Goal: Register for event/course

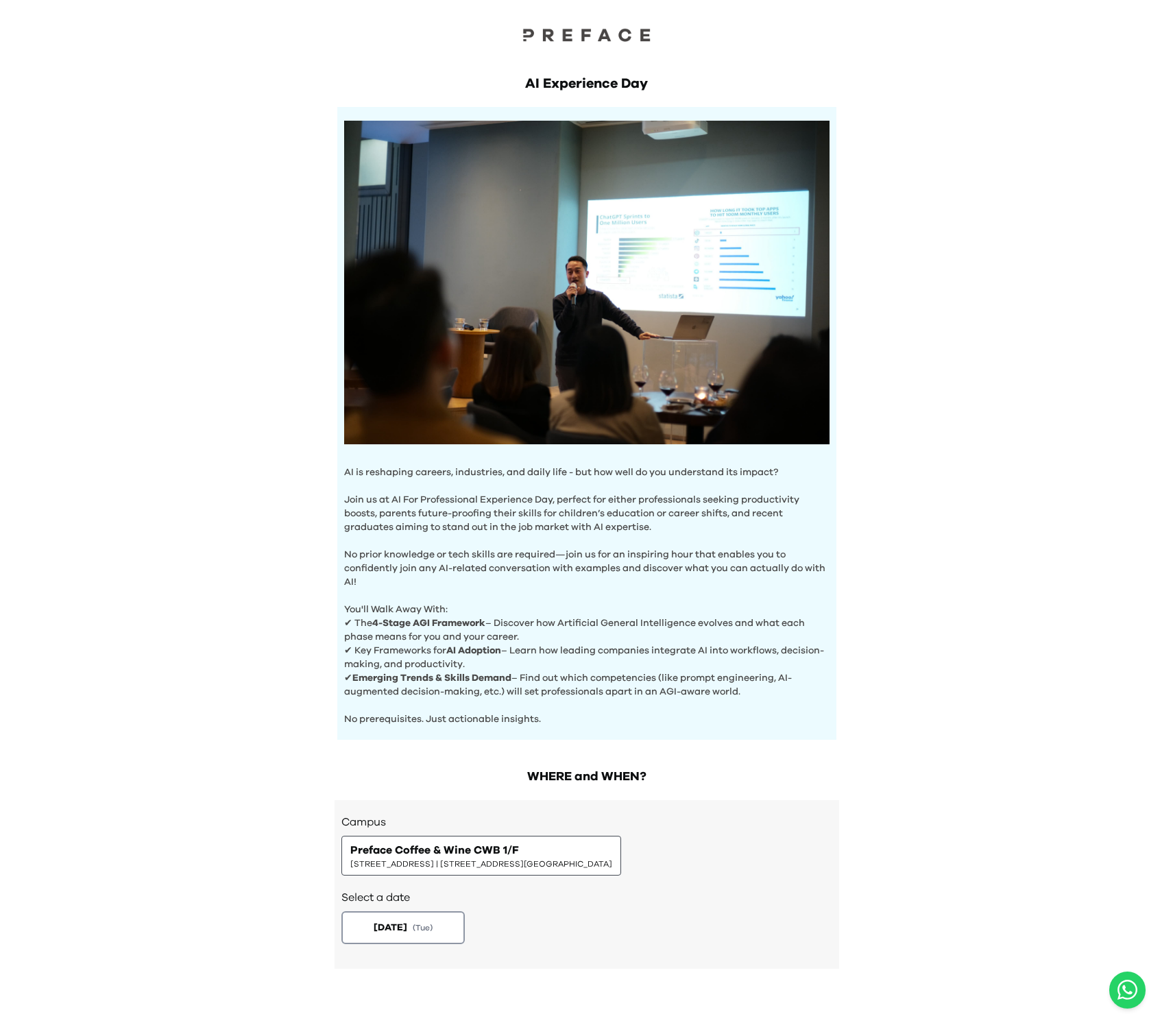
click at [473, 856] on span "Preface Coffee & Wine CWB 1/F" at bounding box center [435, 850] width 168 height 16
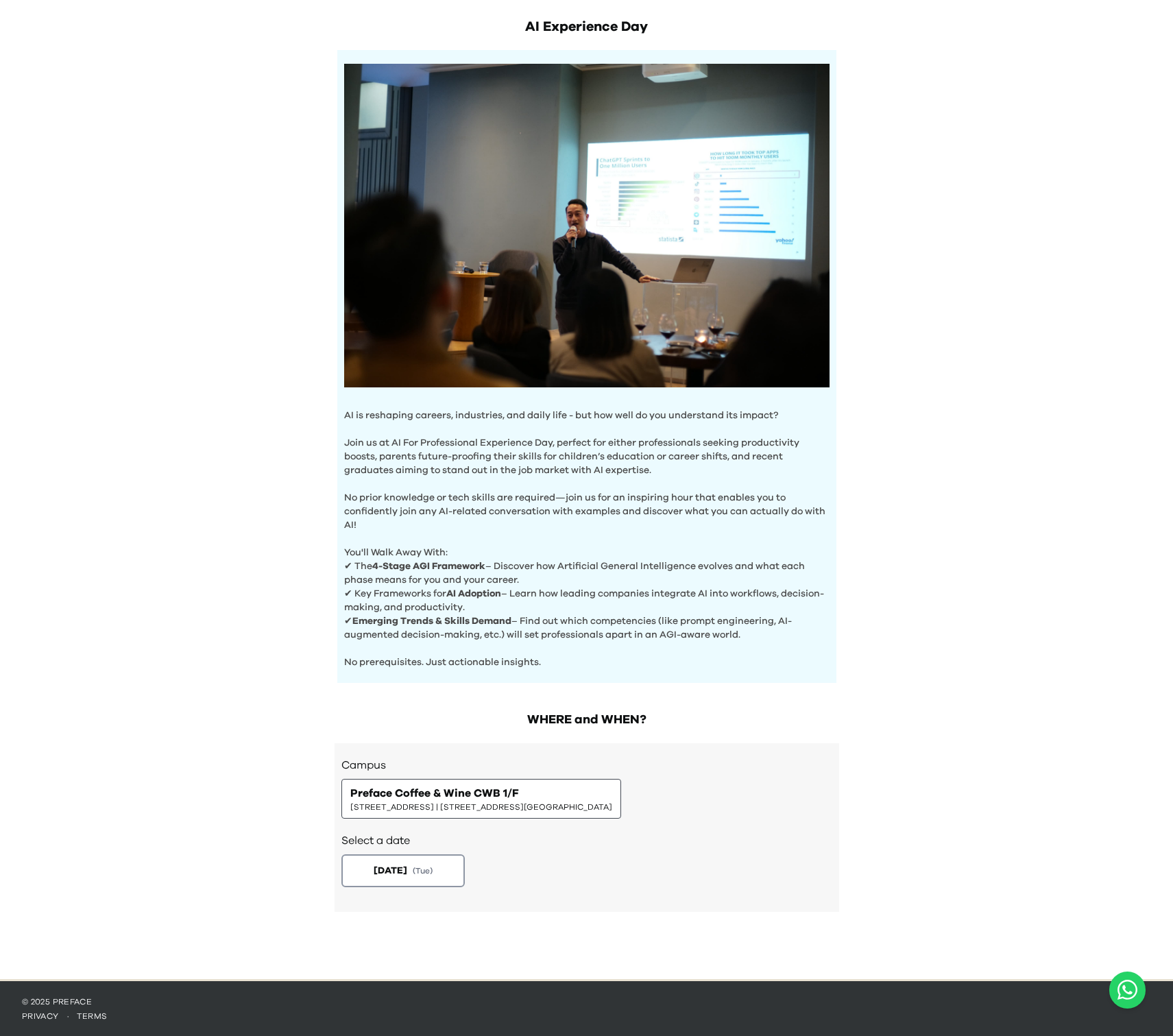
scroll to position [59, 0]
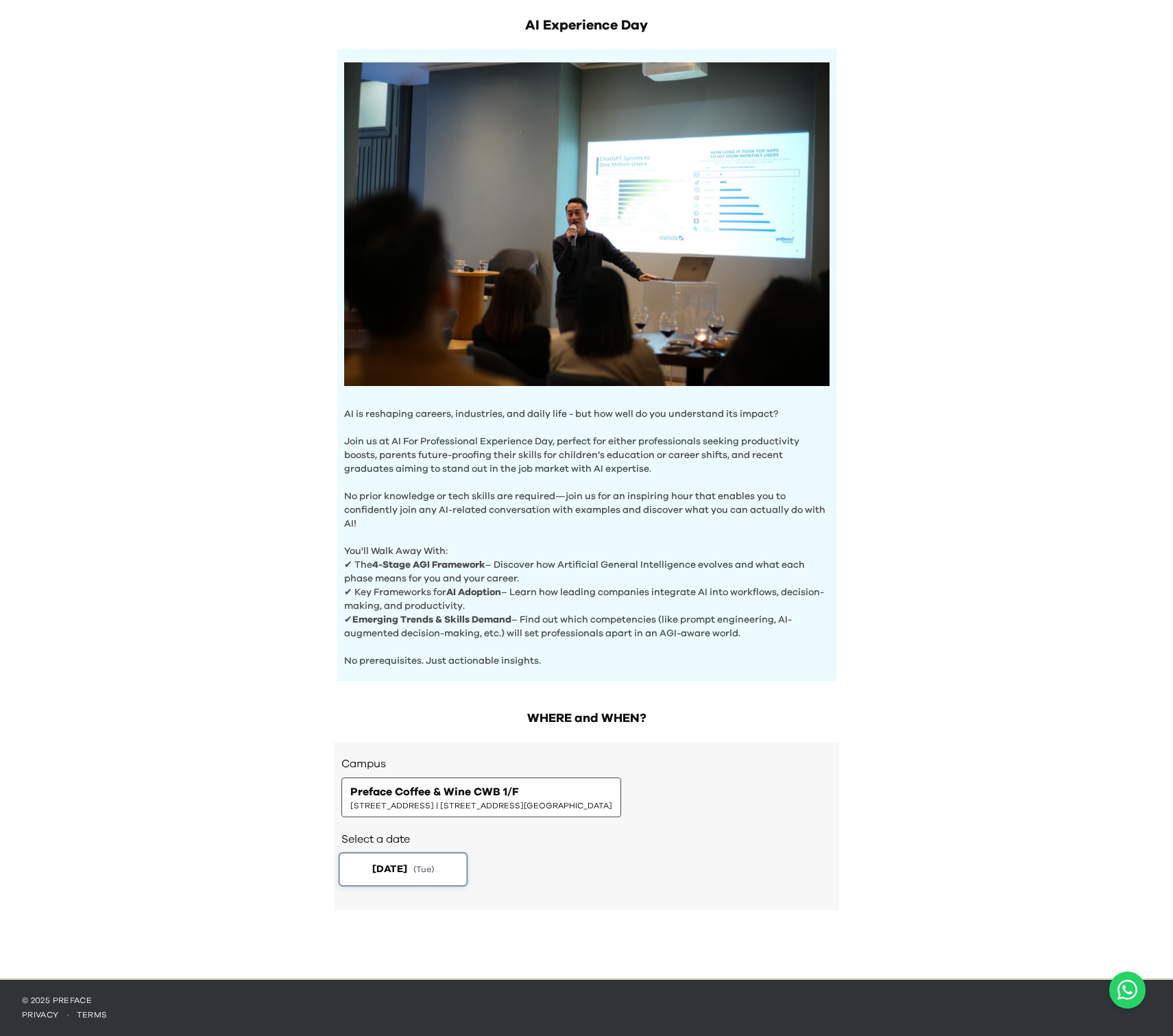
click at [395, 867] on span "2025-08-19" at bounding box center [389, 869] width 35 height 15
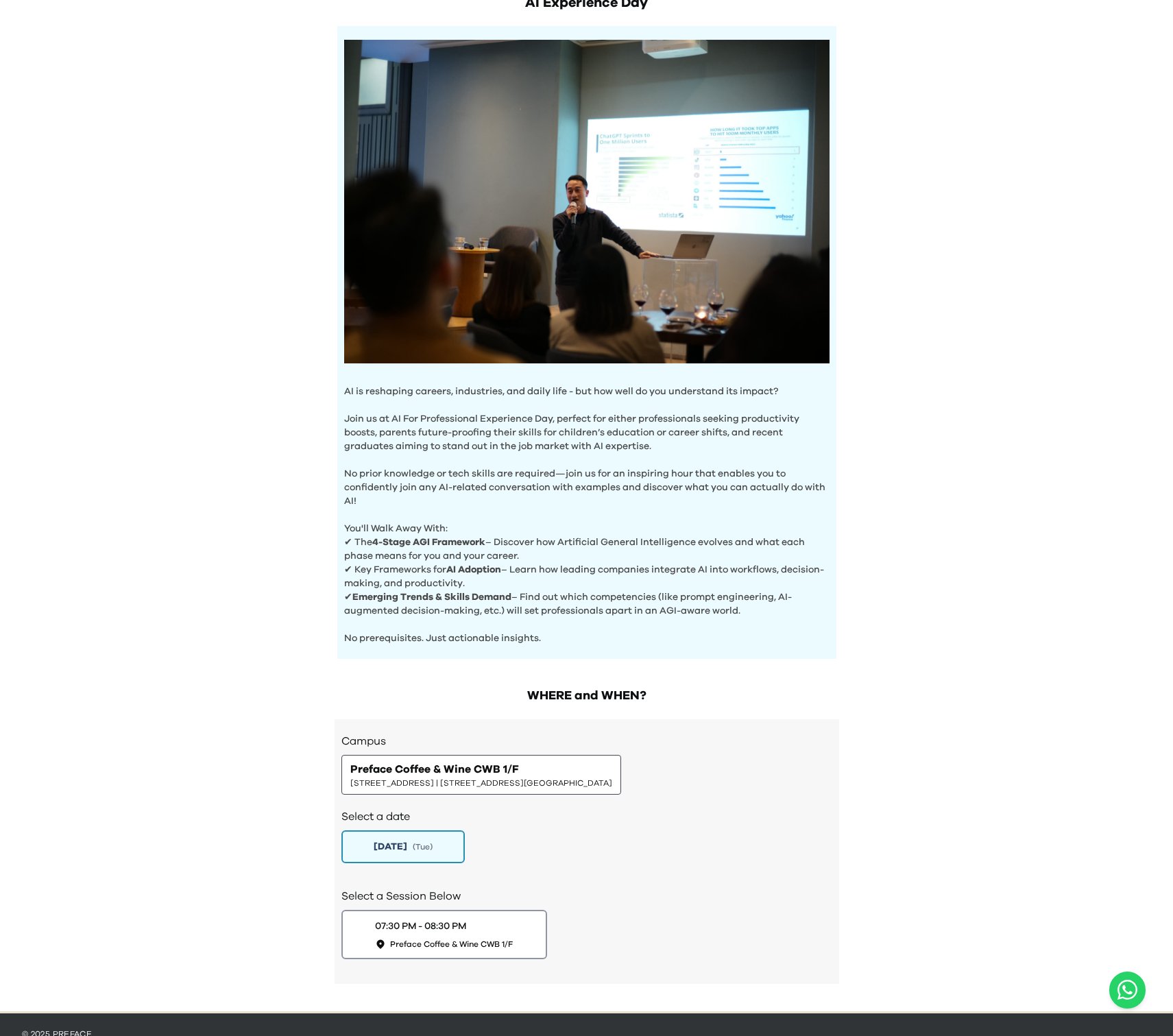
scroll to position [0, 0]
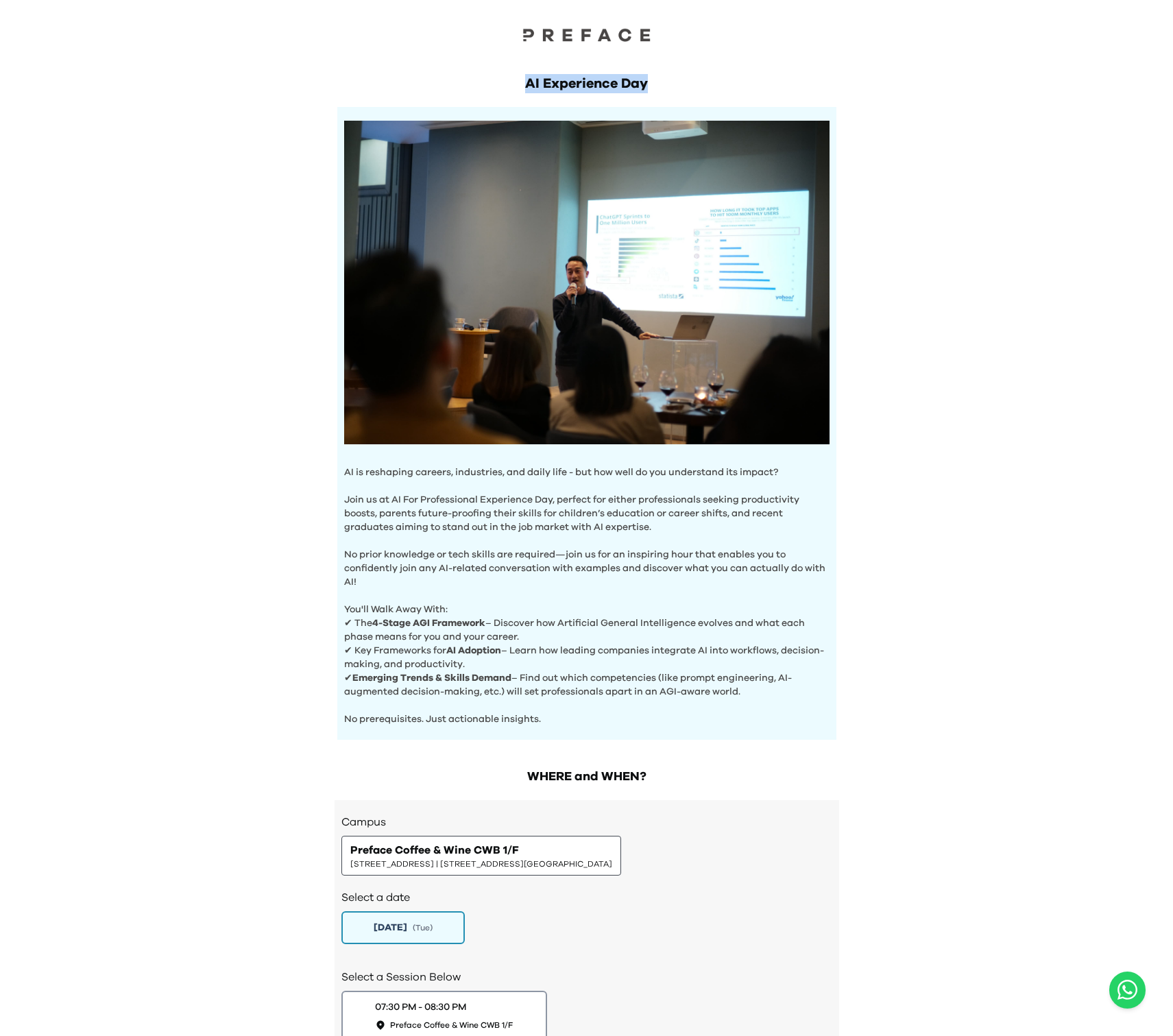
drag, startPoint x: 522, startPoint y: 75, endPoint x: 669, endPoint y: 83, distance: 147.2
click at [669, 83] on h1 "AI Experience Day" at bounding box center [586, 83] width 499 height 19
drag, startPoint x: 686, startPoint y: 83, endPoint x: 426, endPoint y: 79, distance: 260.0
click at [428, 80] on h1 "AI Experience Day" at bounding box center [586, 83] width 499 height 19
click at [516, 34] on div at bounding box center [586, 23] width 1173 height 47
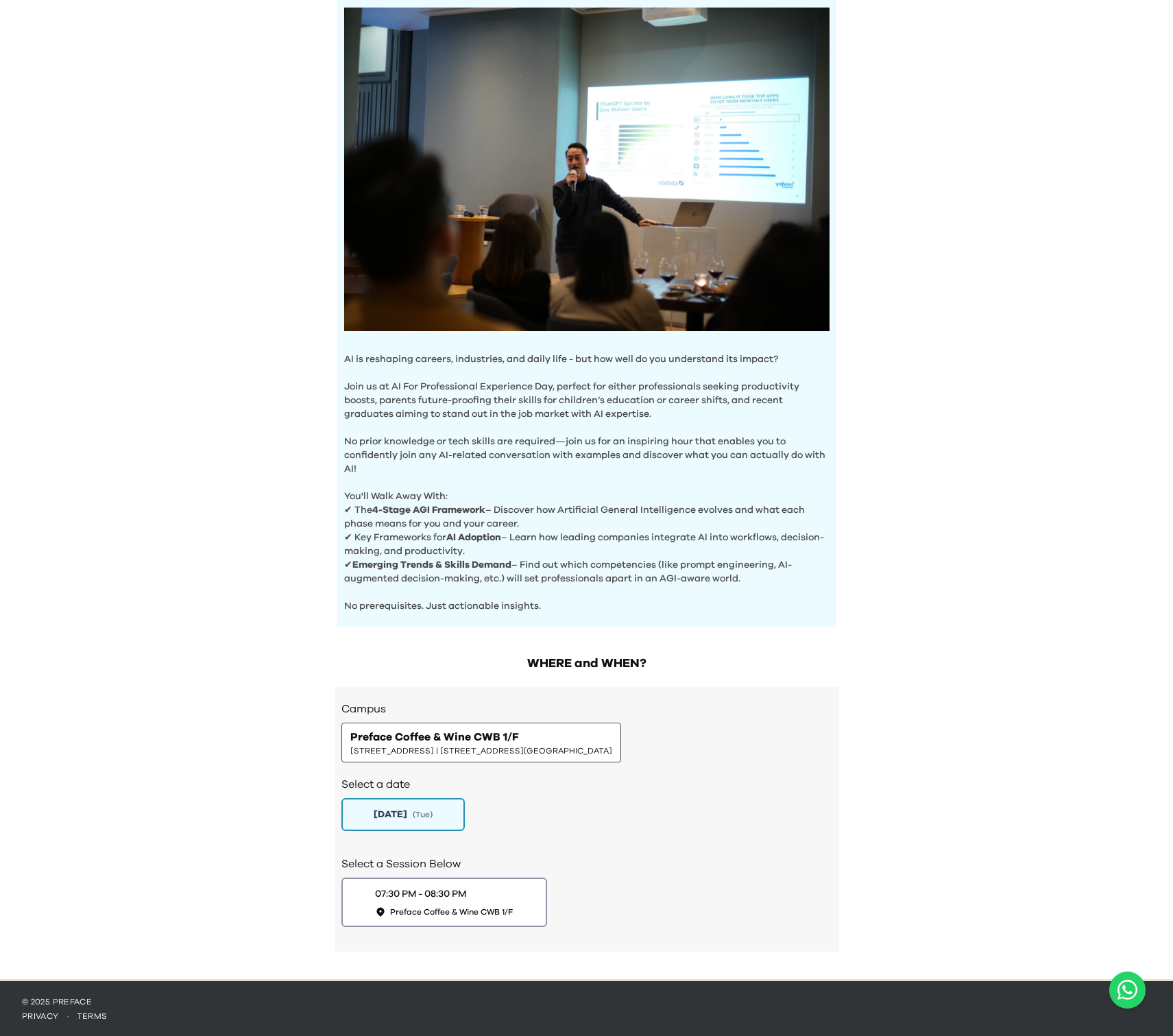
scroll to position [115, 0]
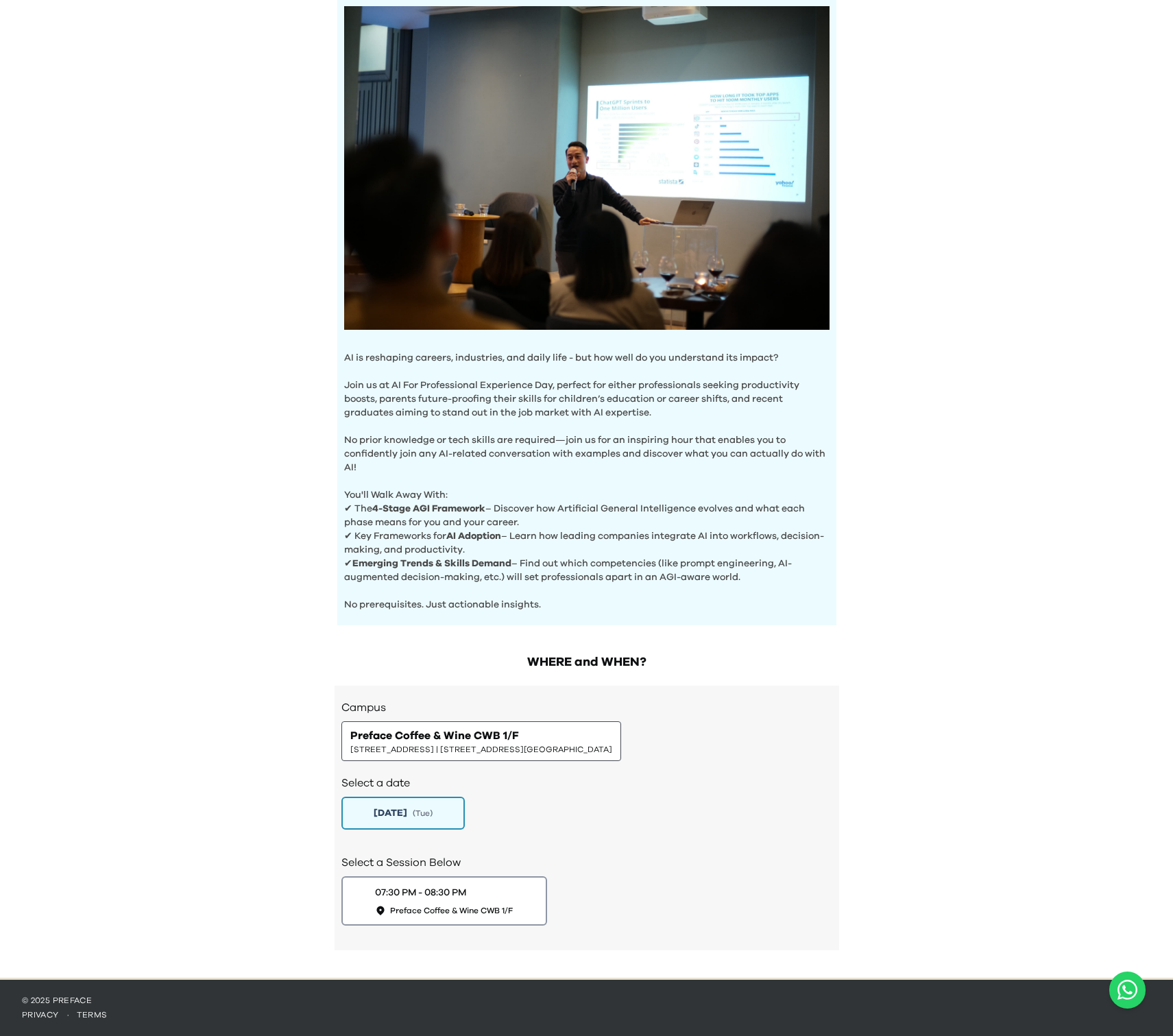
click at [562, 750] on span "1/F, The Sharp, 11 Sharp Street East, Causeway Bay | 銅鑼灣霎東街11號The Sharp 1樓" at bounding box center [482, 749] width 262 height 11
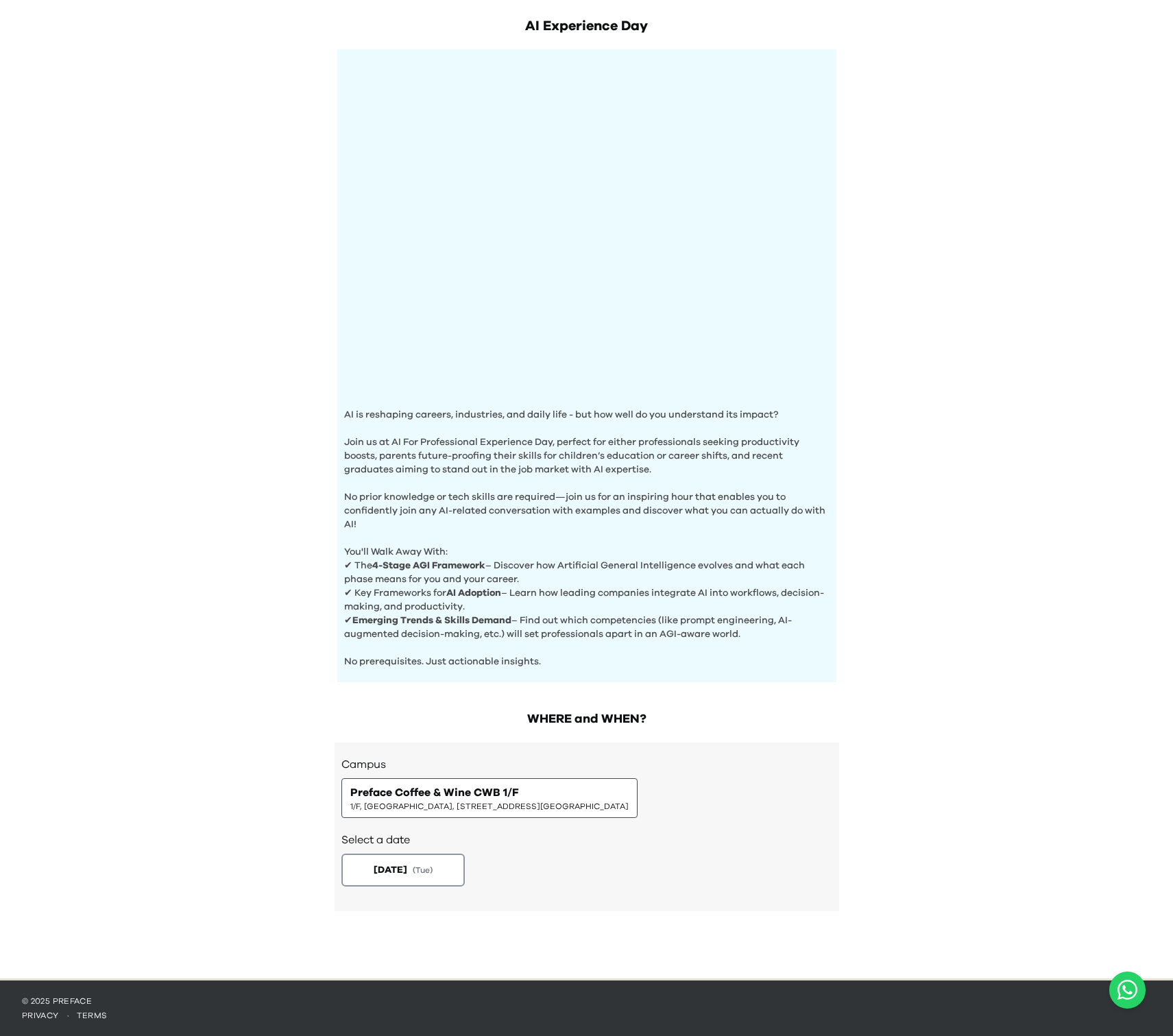
scroll to position [59, 0]
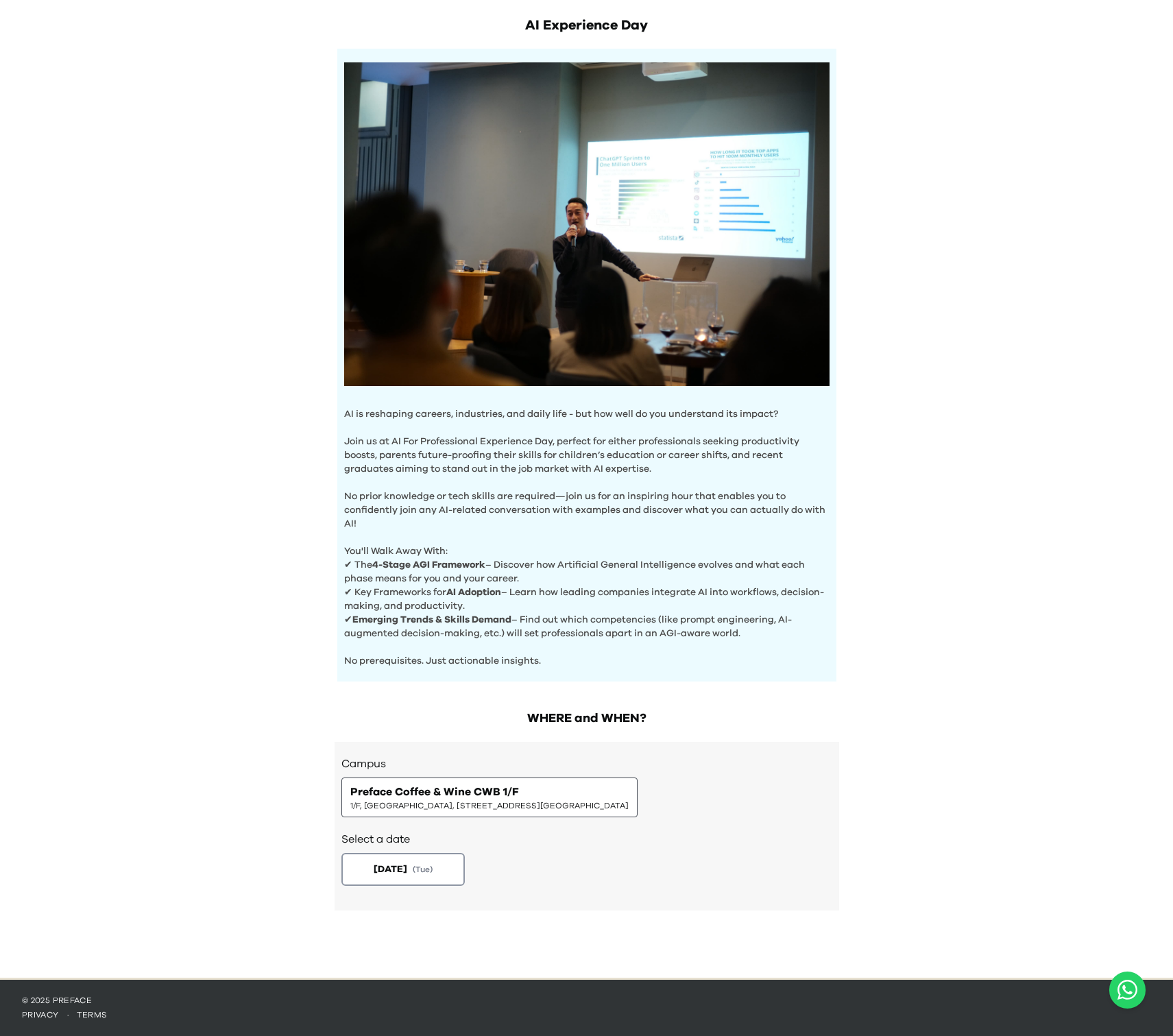
click at [499, 804] on span "1/F, The Sharp, 11 Sharp Street East, Causeway Bay | 銅鑼灣霎東街11號The Sharp 1樓" at bounding box center [490, 806] width 278 height 11
click at [606, 798] on div "Preface Coffee & Wine CWB 1/F 1/F, The Sharp, 11 Sharp Street East, Causeway Ba…" at bounding box center [490, 798] width 278 height 27
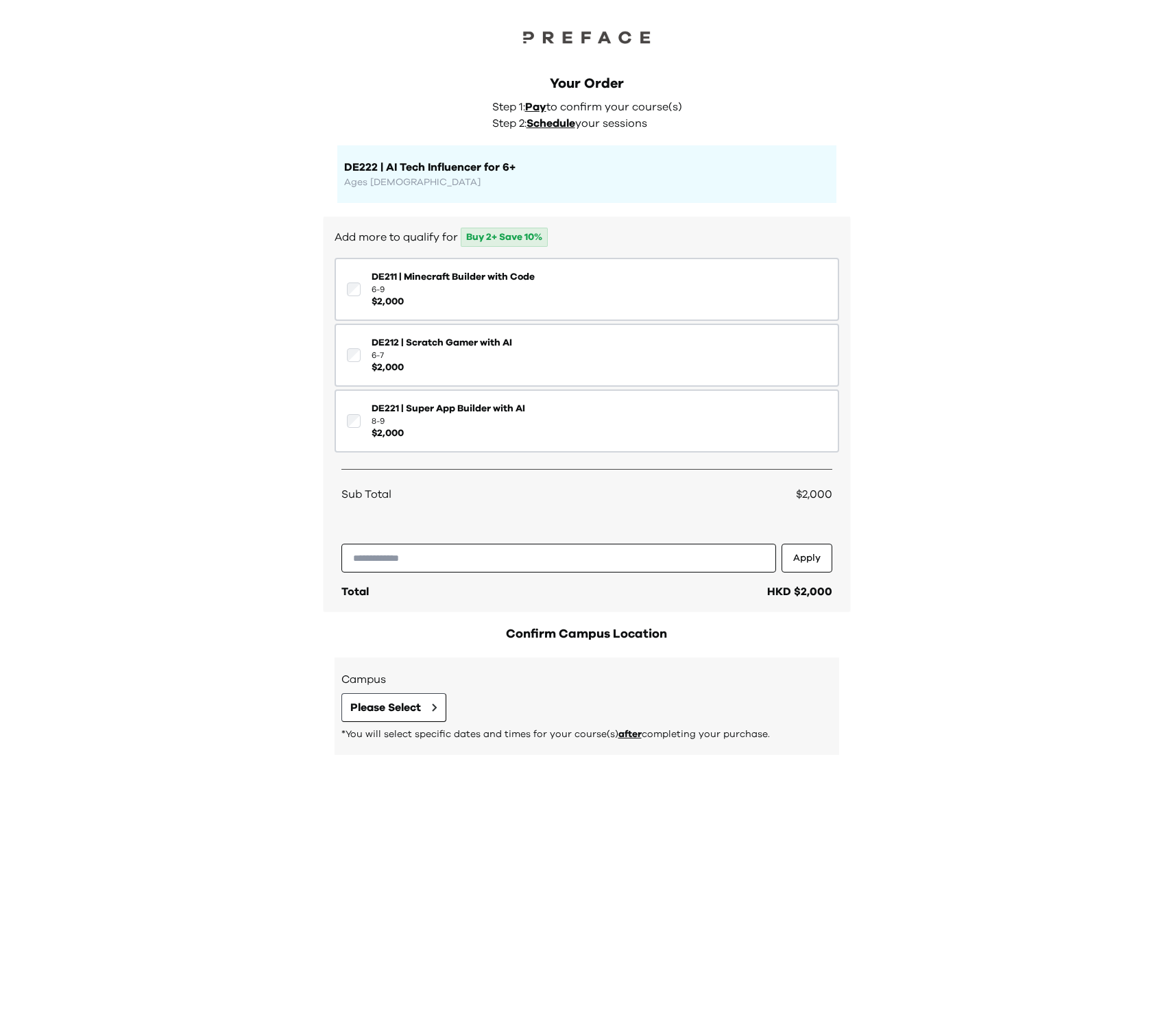
drag, startPoint x: 383, startPoint y: 17, endPoint x: 916, endPoint y: 890, distance: 1022.8
click at [926, 902] on div "Your Order Step 1: Pay to confirm your course(s) Step 2: Schedule your sessions…" at bounding box center [586, 518] width 1173 height 1036
click at [898, 785] on div "Your Order Step 1: Pay to confirm your course(s) Step 2: Schedule your sessions…" at bounding box center [586, 518] width 1173 height 1036
drag, startPoint x: 842, startPoint y: 751, endPoint x: 744, endPoint y: 438, distance: 328.0
click at [747, 476] on div "Your Order Step 1: Pay to confirm your course(s) Step 2: Schedule your sessions…" at bounding box center [586, 518] width 1173 height 1036
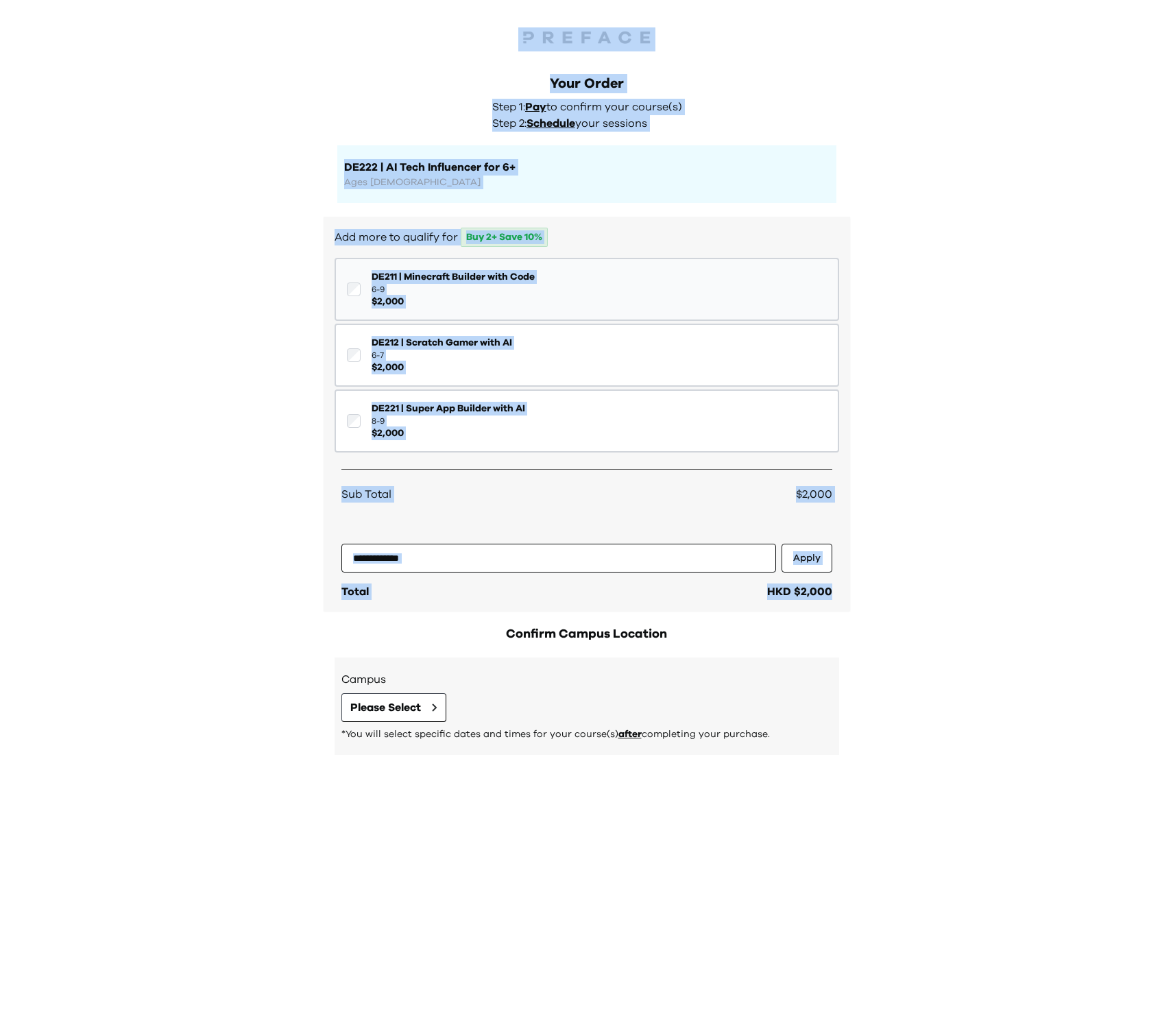
drag, startPoint x: 346, startPoint y: 14, endPoint x: 533, endPoint y: 262, distance: 310.6
click at [876, 526] on div "Your Order Step 1: Pay to confirm your course(s) Step 2: Schedule your sessions…" at bounding box center [586, 518] width 1173 height 1036
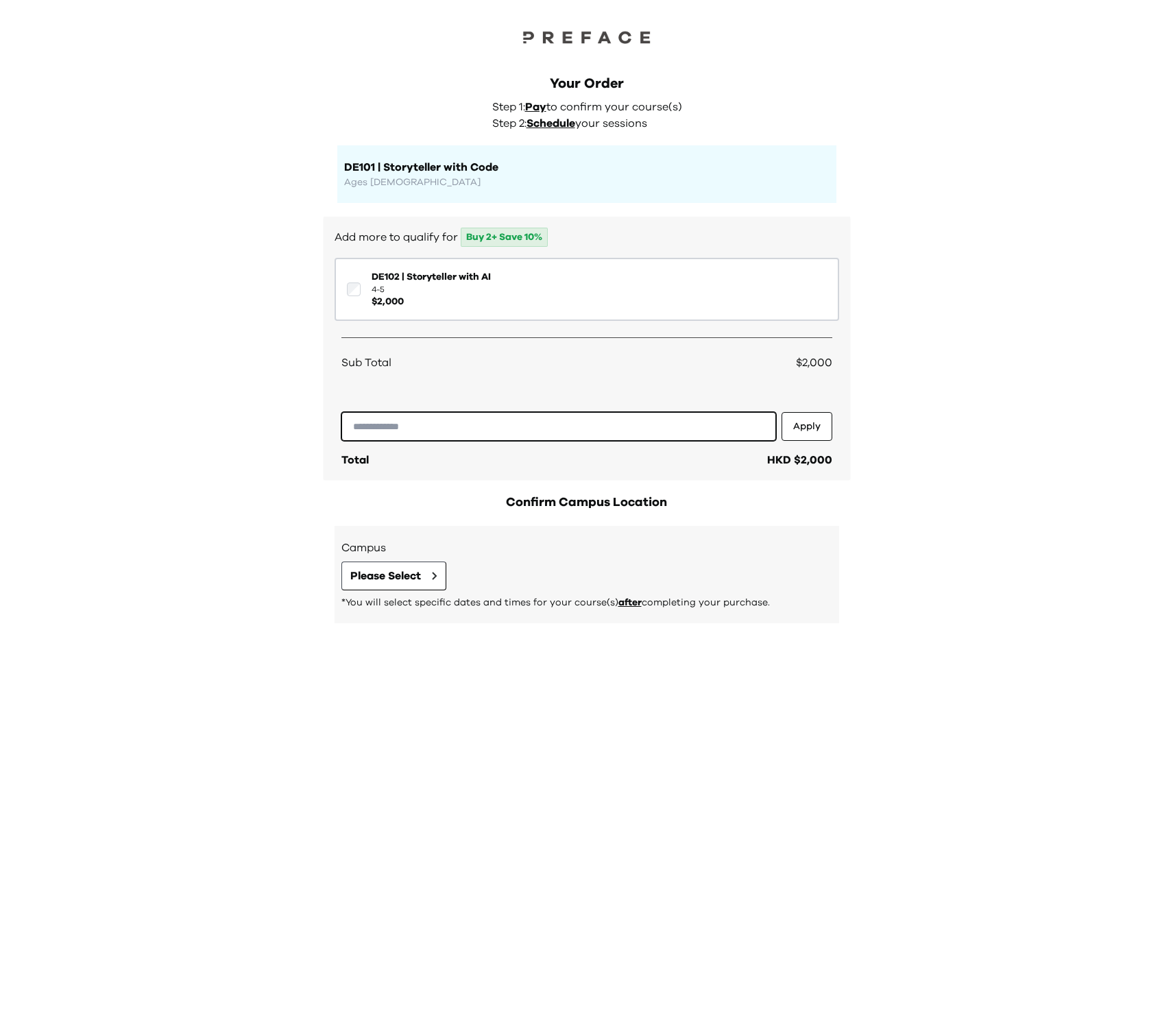
drag, startPoint x: 402, startPoint y: 427, endPoint x: 591, endPoint y: 424, distance: 189.0
click at [591, 424] on input "text" at bounding box center [559, 426] width 435 height 28
click at [423, 581] on button "Please Select" at bounding box center [394, 575] width 105 height 28
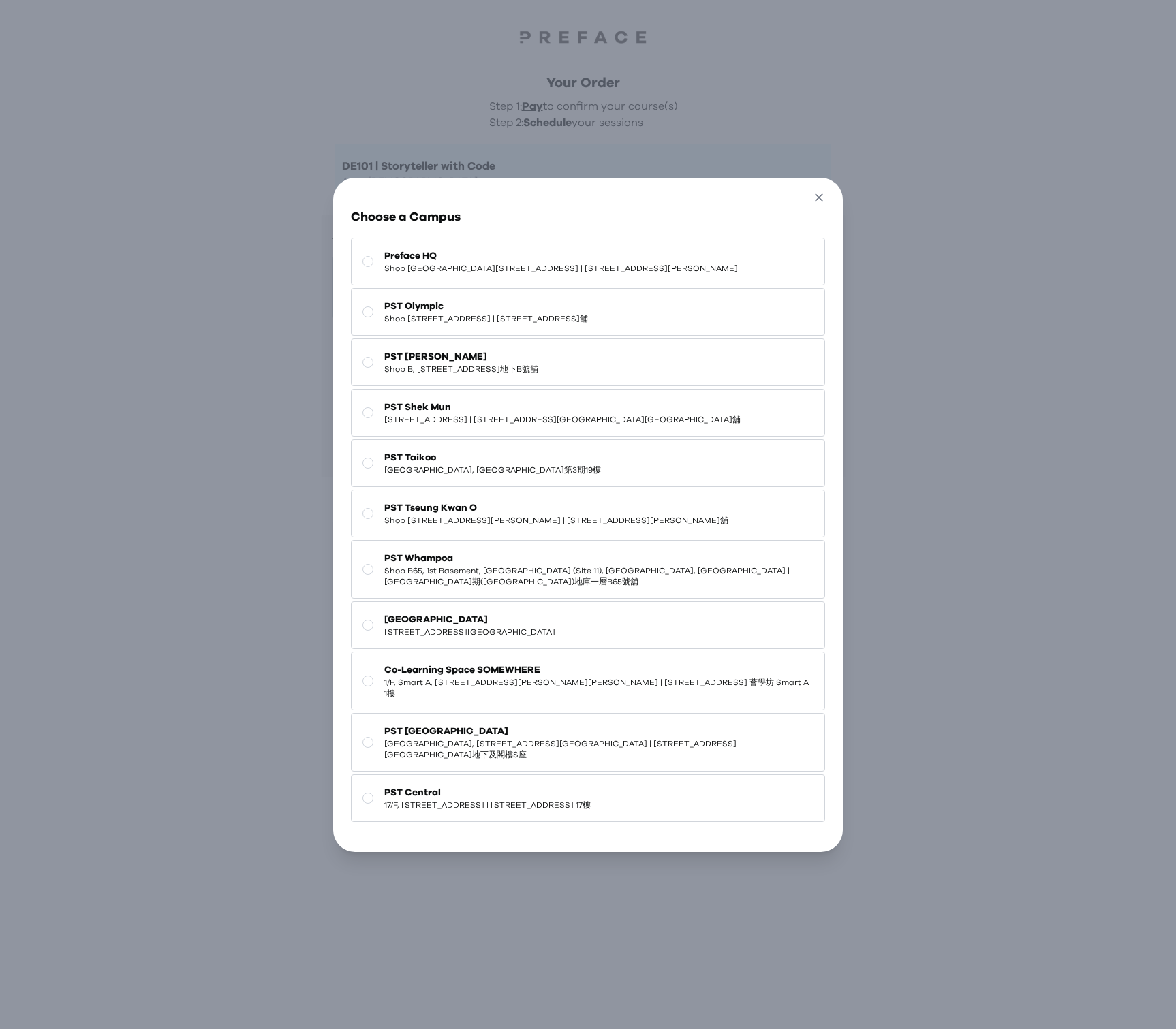
click at [826, 191] on icon "button" at bounding box center [819, 198] width 15 height 15
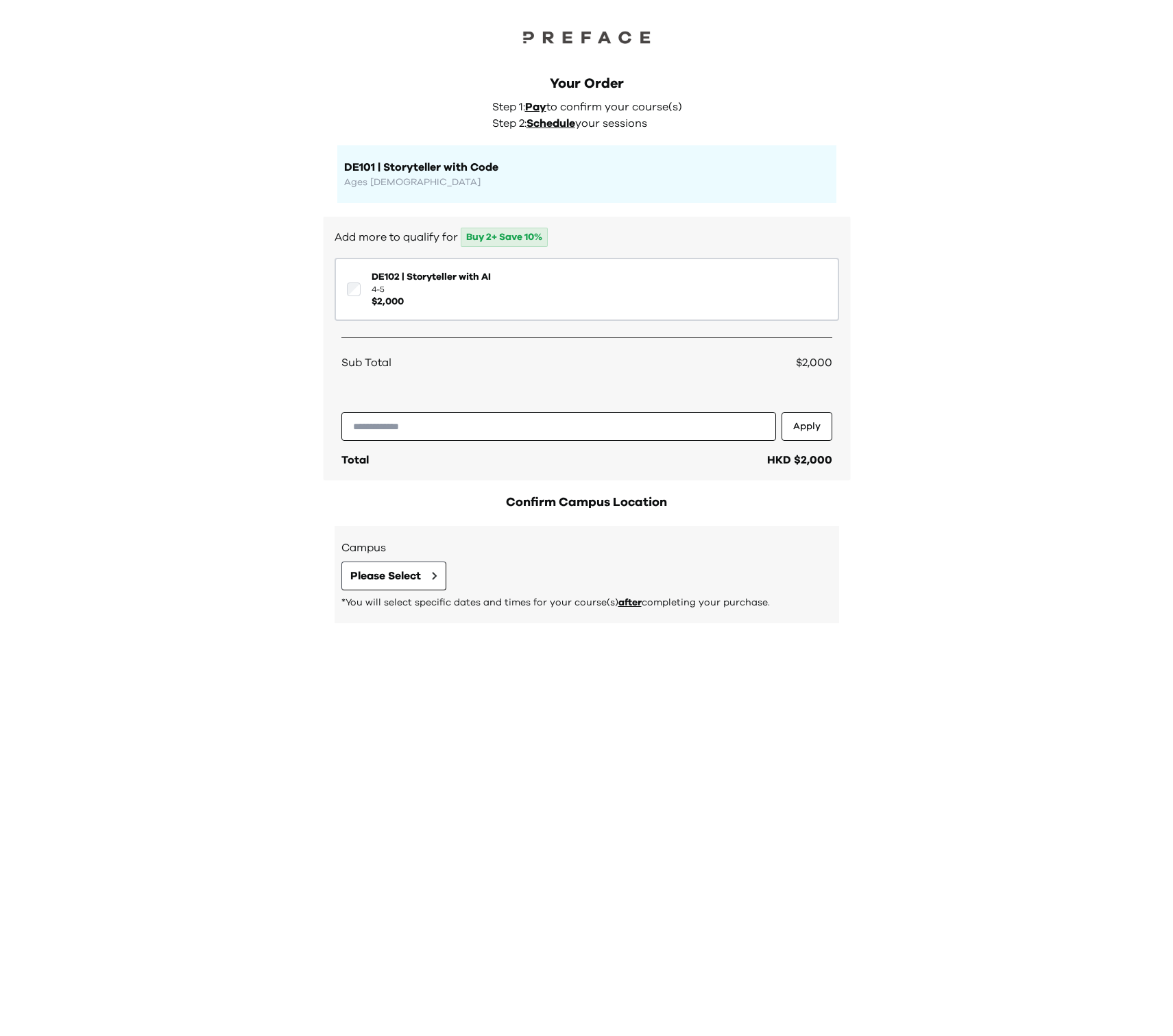
drag, startPoint x: 416, startPoint y: 18, endPoint x: 868, endPoint y: 798, distance: 901.5
click at [868, 799] on div "Your Order Step 1: Pay to confirm your course(s) Step 2: Schedule your sessions…" at bounding box center [586, 518] width 1173 height 1036
drag, startPoint x: 329, startPoint y: 754, endPoint x: 245, endPoint y: 225, distance: 535.6
click at [315, 646] on div "Your Order Step 1: Pay to confirm your course(s) Step 2: Schedule your sessions…" at bounding box center [586, 518] width 1173 height 1036
